Goal: Information Seeking & Learning: Understand process/instructions

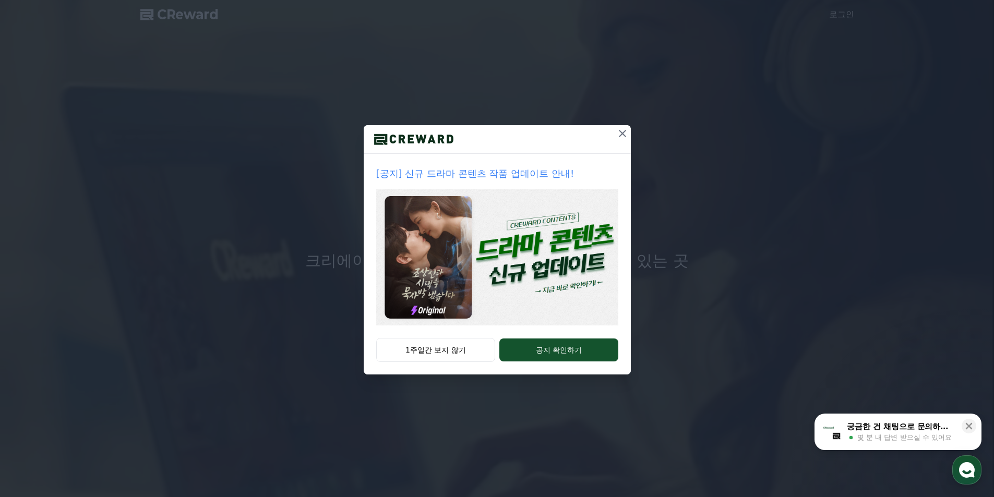
drag, startPoint x: 622, startPoint y: 135, endPoint x: 523, endPoint y: 373, distance: 258.3
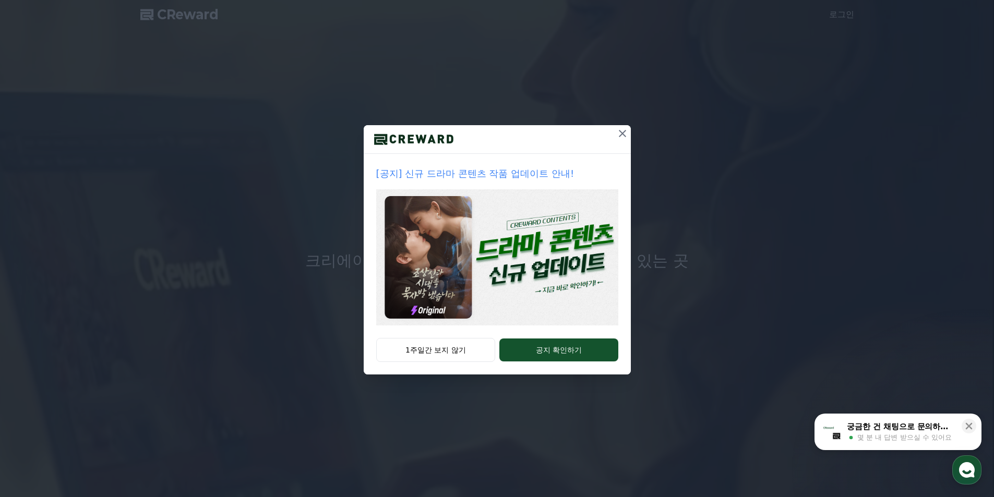
click at [571, 374] on div "[공지] 신규 드라마 콘텐츠 작품 업데이트 안내! 1주일간 보지 않기 공지 확인하기" at bounding box center [497, 249] width 267 height 249
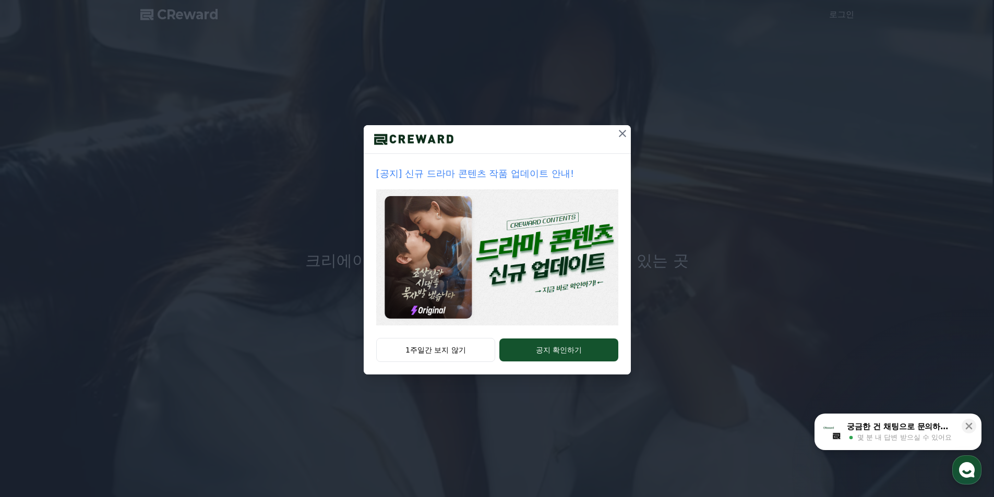
click at [621, 133] on icon at bounding box center [622, 133] width 13 height 13
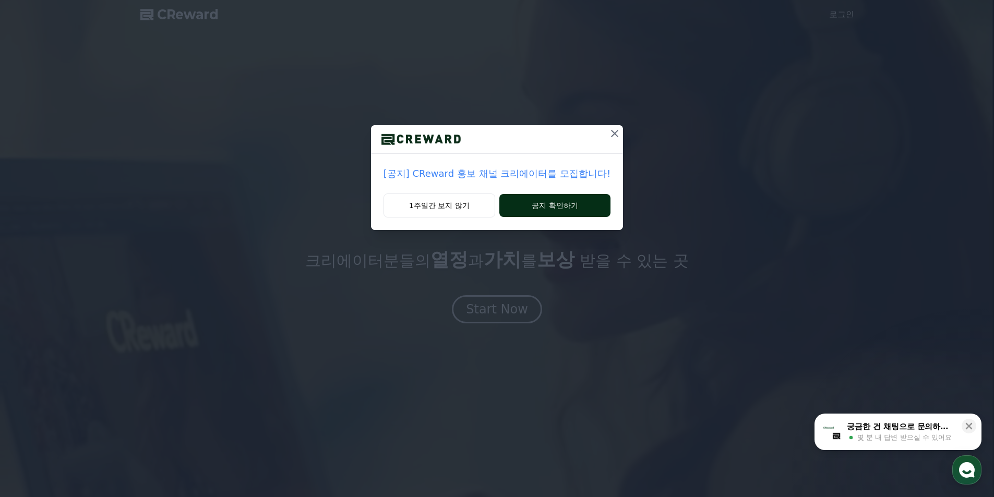
click at [543, 205] on button "공지 확인하기" at bounding box center [554, 205] width 111 height 23
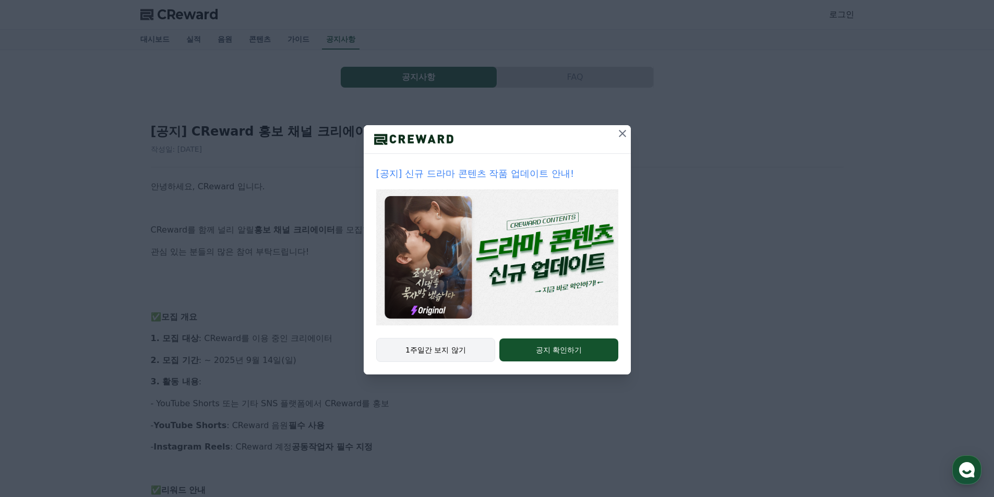
click at [470, 358] on button "1주일간 보지 않기" at bounding box center [436, 350] width 120 height 24
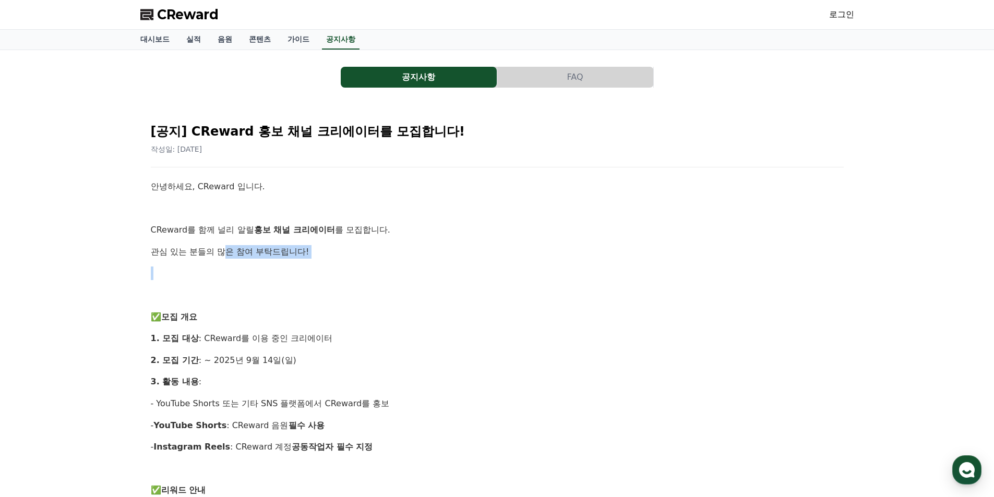
drag, startPoint x: 226, startPoint y: 237, endPoint x: 377, endPoint y: 322, distance: 172.9
click at [369, 343] on p "1. 모집 대상 : CReward를 이용 중인 크리에이터" at bounding box center [497, 339] width 693 height 14
drag, startPoint x: 212, startPoint y: 355, endPoint x: 312, endPoint y: 369, distance: 100.2
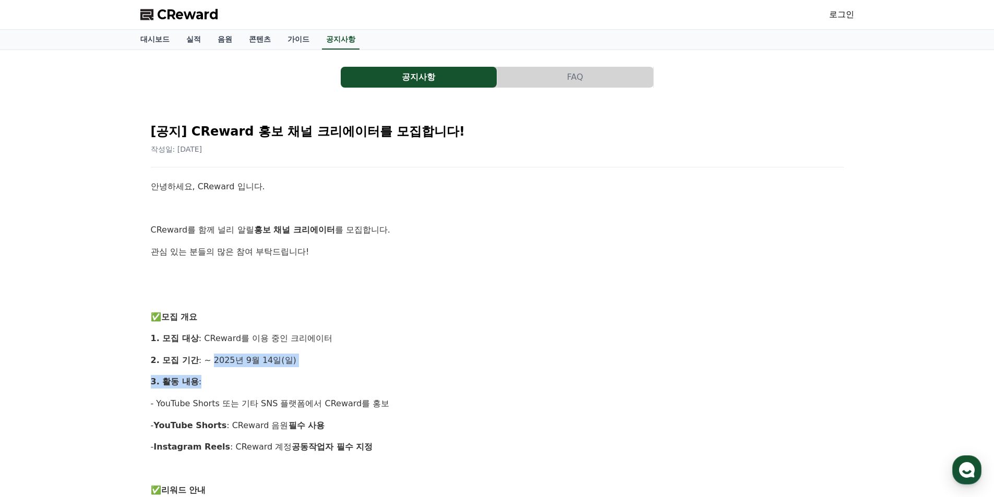
drag, startPoint x: 220, startPoint y: 386, endPoint x: 308, endPoint y: 409, distance: 90.5
click at [308, 409] on p "- YouTube Shorts 또는 기타 SNS 플랫폼에서 CReward를 홍보" at bounding box center [497, 404] width 693 height 14
click at [206, 24] on div "CReward 로그인" at bounding box center [497, 14] width 731 height 29
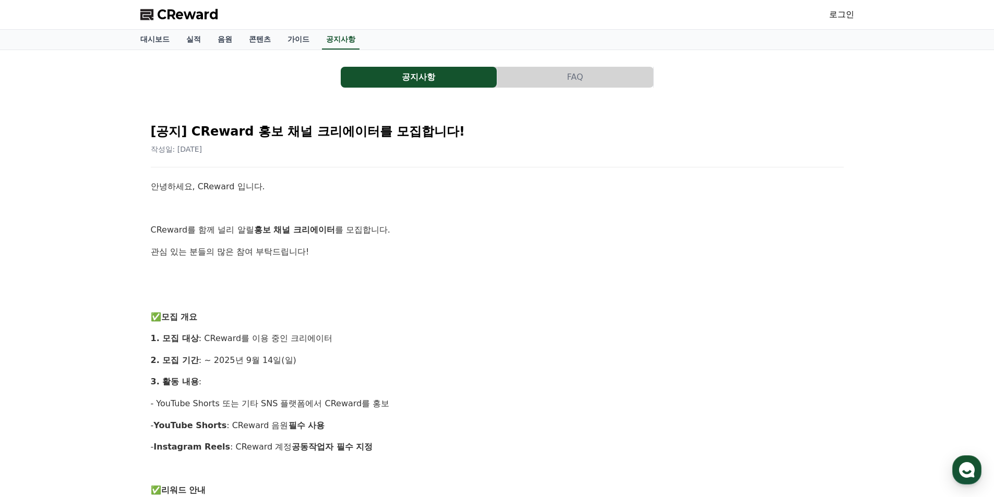
click at [209, 16] on span "CReward" at bounding box center [188, 14] width 62 height 17
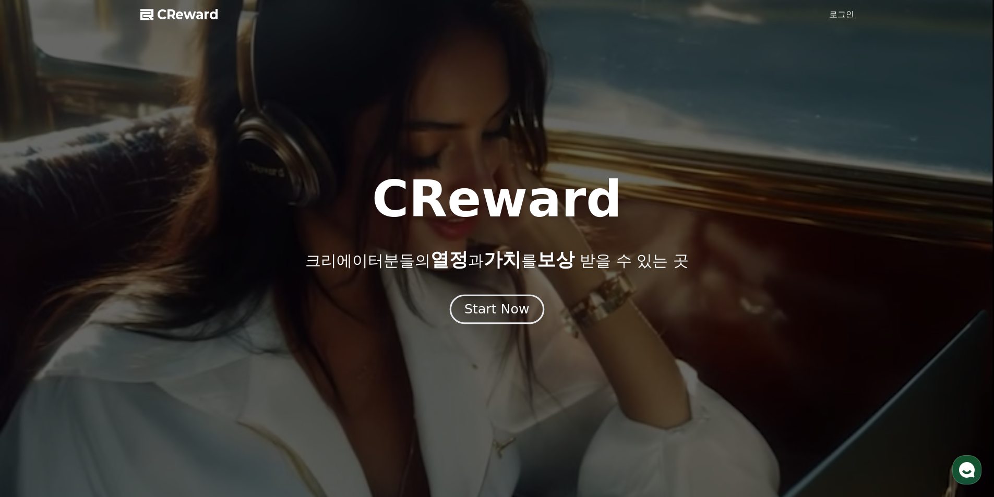
click at [491, 312] on div "Start Now" at bounding box center [497, 310] width 65 height 18
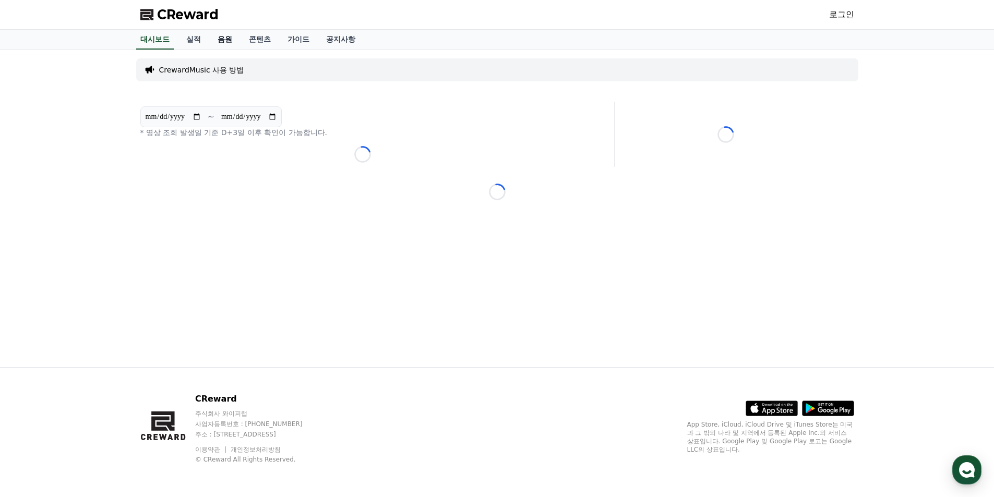
click at [222, 44] on link "음원" at bounding box center [224, 40] width 31 height 20
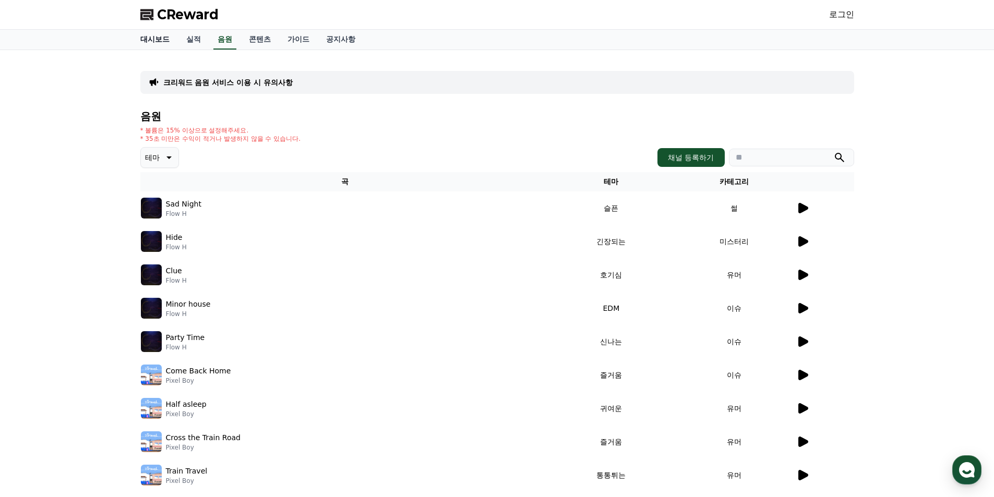
click at [165, 42] on link "대시보드" at bounding box center [155, 40] width 46 height 20
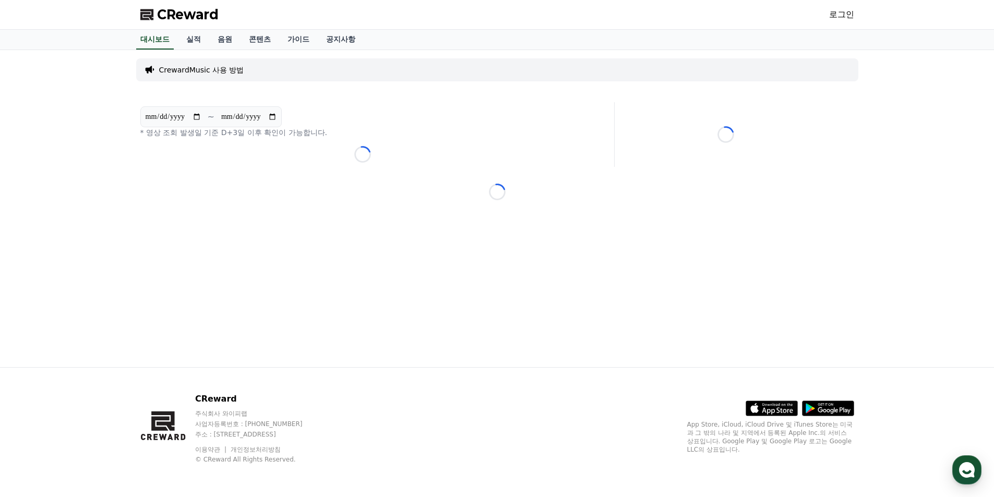
click at [216, 73] on p "CrewardMusic 사용 방법" at bounding box center [201, 70] width 85 height 10
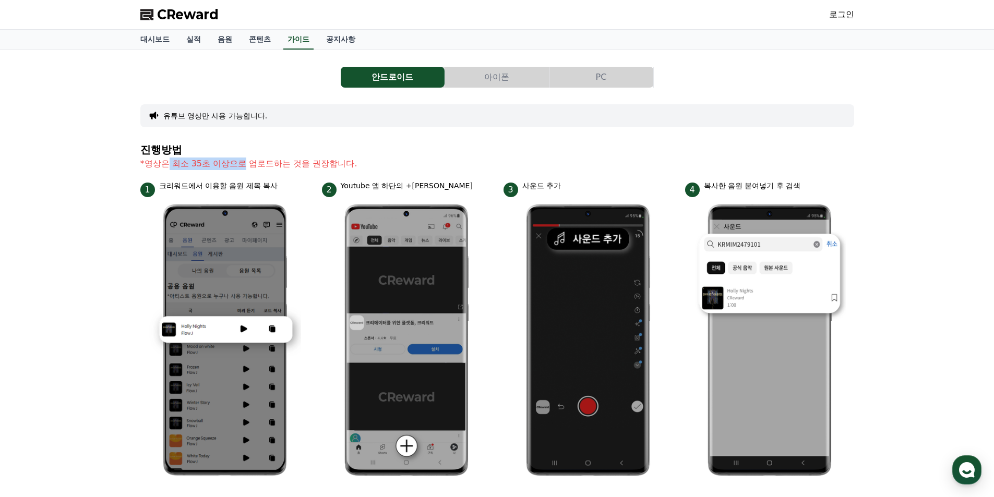
drag, startPoint x: 177, startPoint y: 163, endPoint x: 324, endPoint y: 163, distance: 147.2
click at [296, 163] on p "*영상은 최소 35초 이상으로 업로드하는 것을 권장합니다." at bounding box center [497, 164] width 714 height 13
click at [324, 163] on p "*영상은 최소 35초 이상으로 업로드하는 것을 권장합니다." at bounding box center [497, 164] width 714 height 13
click at [160, 13] on span "CReward" at bounding box center [188, 14] width 62 height 17
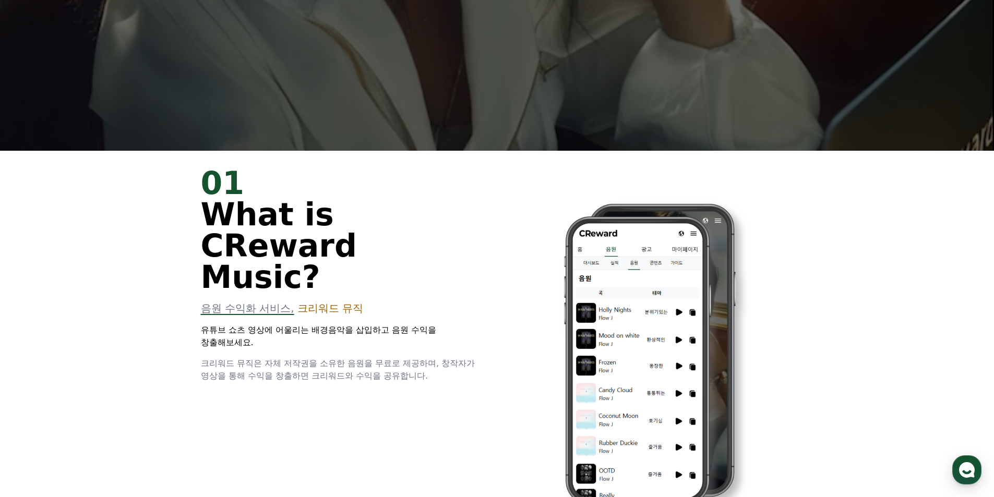
scroll to position [365, 0]
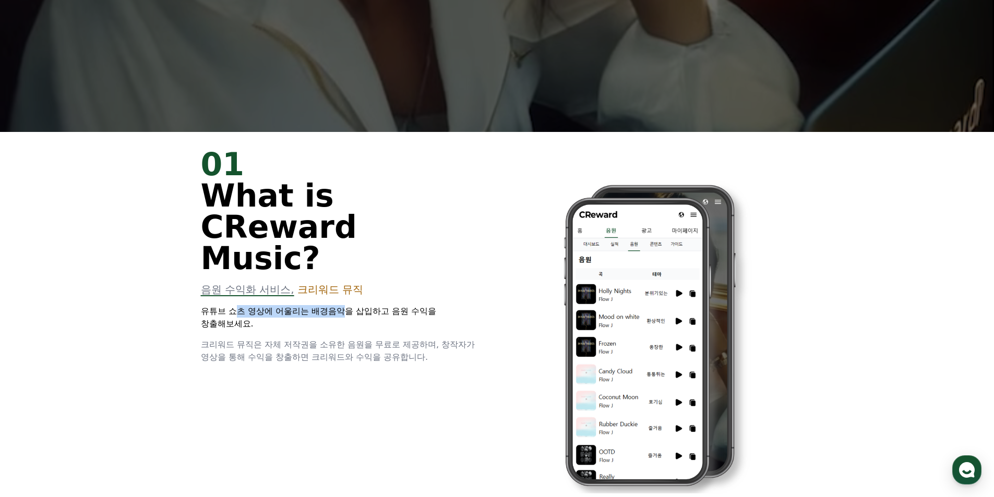
drag, startPoint x: 239, startPoint y: 283, endPoint x: 410, endPoint y: 286, distance: 171.2
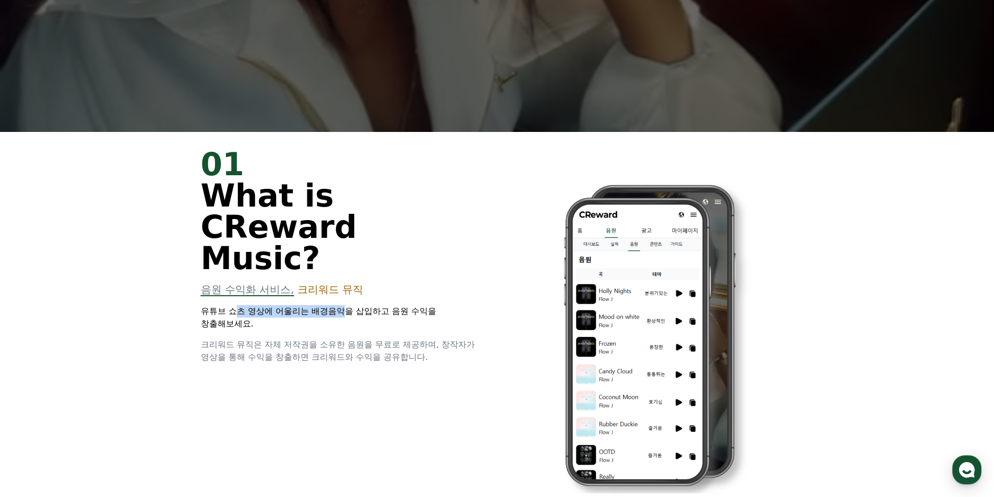
click at [363, 305] on p "유튜브 쇼츠 영상에 어울리는 배경음악을 삽입하고 음원 수익을 창출해보세요." at bounding box center [343, 317] width 284 height 25
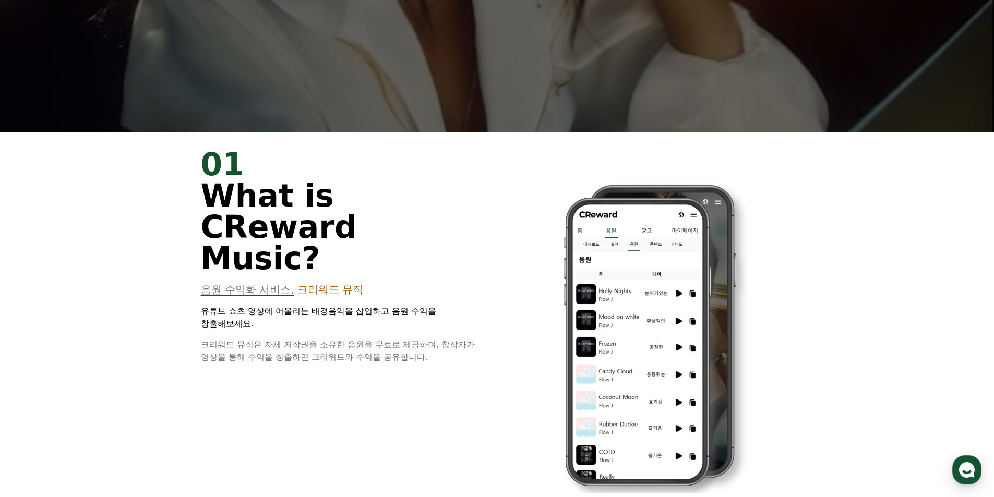
click at [409, 305] on p "유튜브 쇼츠 영상에 어울리는 배경음악을 삽입하고 음원 수익을 창출해보세요." at bounding box center [343, 317] width 284 height 25
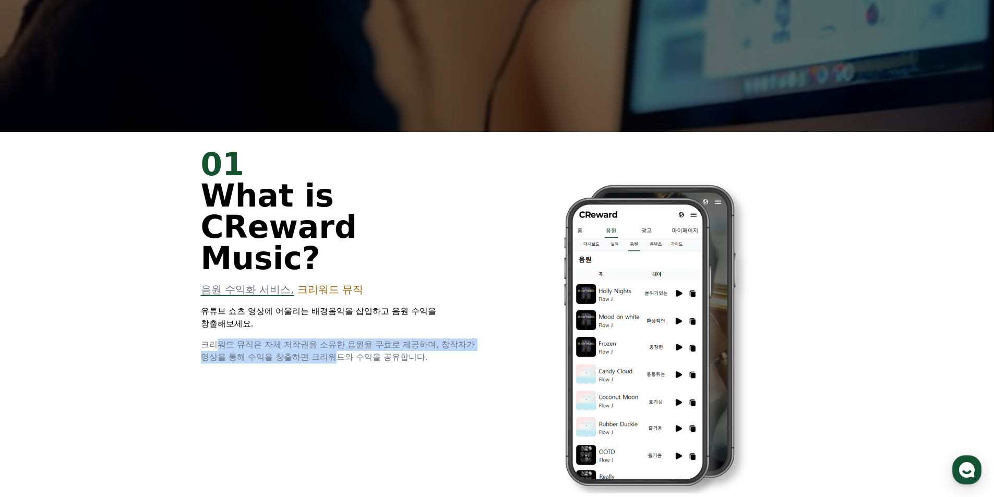
drag, startPoint x: 215, startPoint y: 300, endPoint x: 452, endPoint y: 335, distance: 240.0
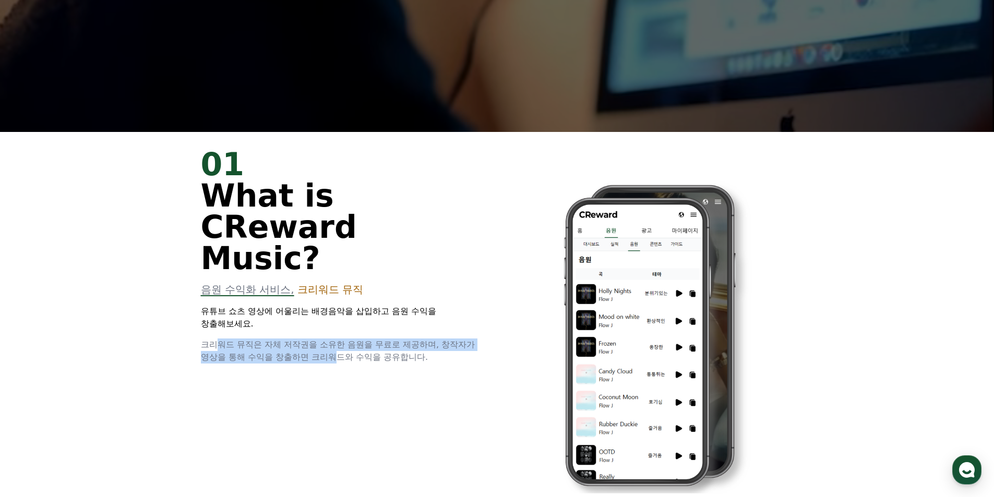
click at [402, 327] on div "01 What is CReward Music? 음원 수익화 서비스, 크리워드 뮤직 유튜브 쇼츠 영상에 어울리는 배경음악을 삽입하고 음원 수익을…" at bounding box center [343, 256] width 284 height 215
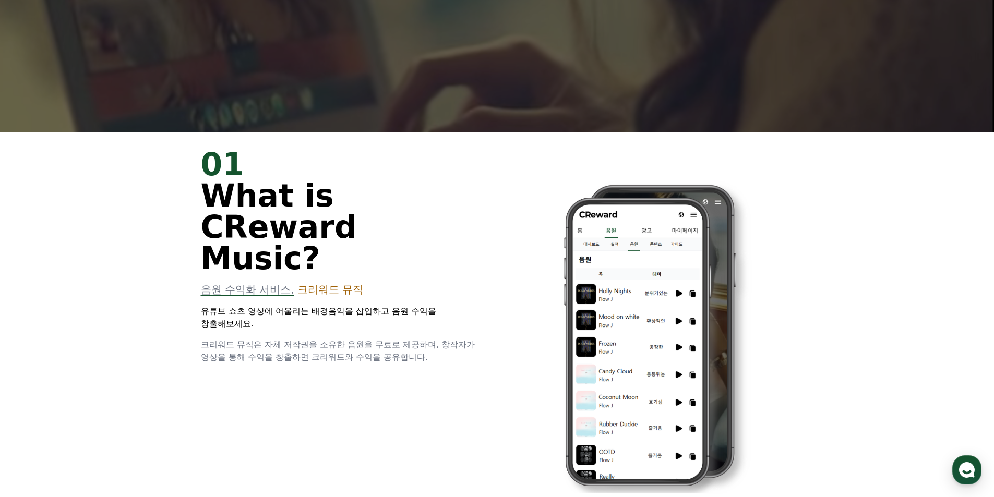
click at [451, 336] on div "01 What is CReward Music? 음원 수익화 서비스, 크리워드 뮤직 유튜브 쇼츠 영상에 어울리는 배경음악을 삽입하고 음원 수익을…" at bounding box center [497, 328] width 626 height 393
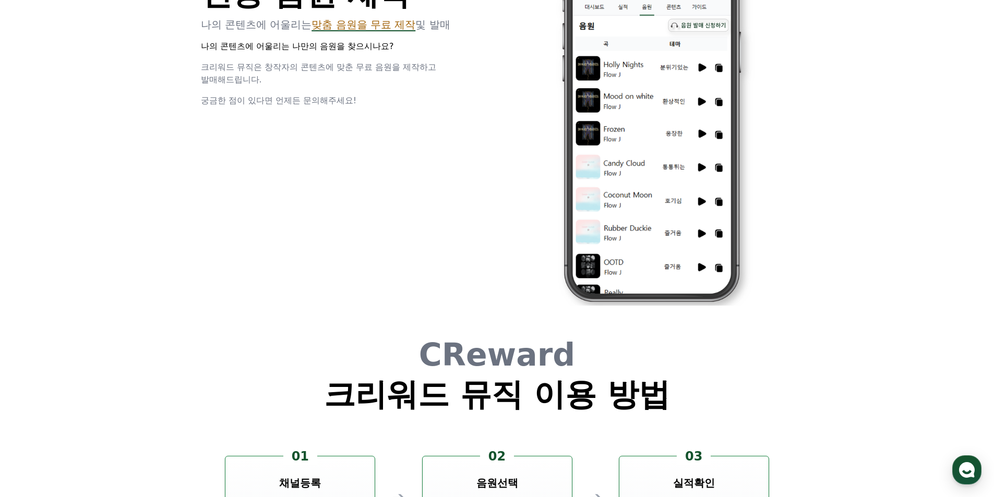
scroll to position [2818, 0]
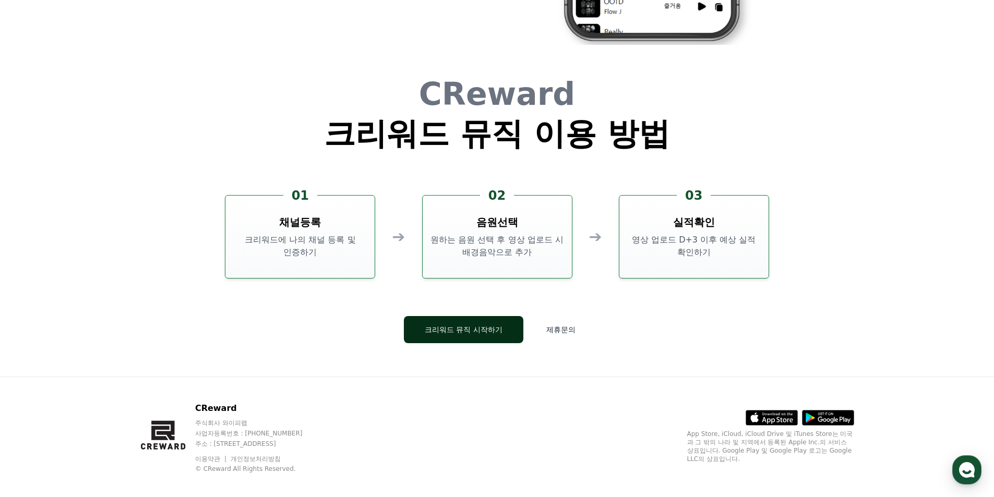
click at [462, 336] on button "크리워드 뮤직 시작하기" at bounding box center [464, 329] width 120 height 27
